Goal: Task Accomplishment & Management: Manage account settings

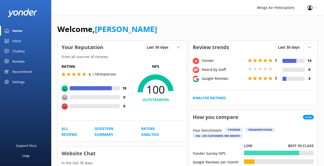
click at [12, 60] on div "Reviews" at bounding box center [18, 61] width 12 height 10
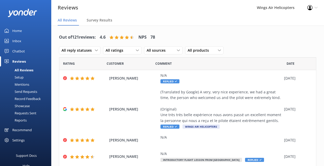
click at [27, 115] on div "Requests Sent" at bounding box center [19, 113] width 33 height 7
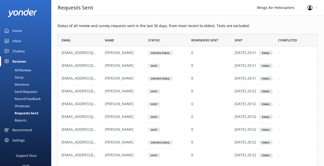
scroll to position [142, 261]
